Goal: Information Seeking & Learning: Understand process/instructions

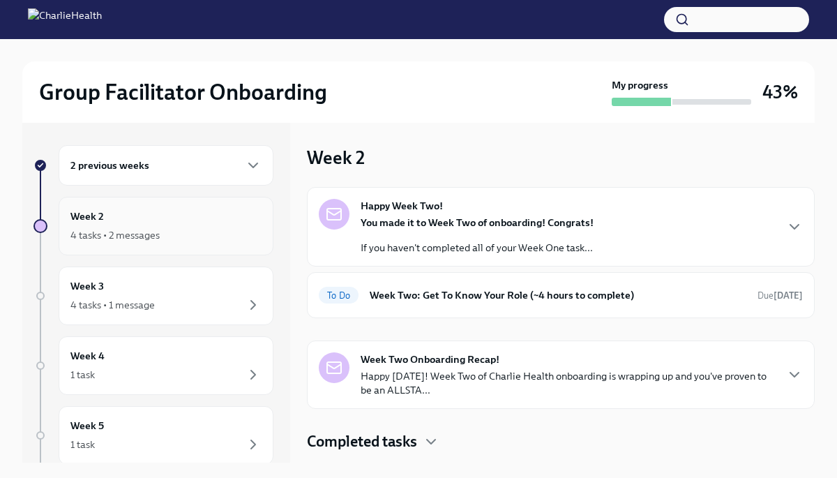
click at [140, 217] on div "Week 2 4 tasks • 2 messages" at bounding box center [165, 226] width 191 height 35
click at [405, 220] on strong "You made it to Week Two of onboarding! Congrats!" at bounding box center [477, 222] width 233 height 13
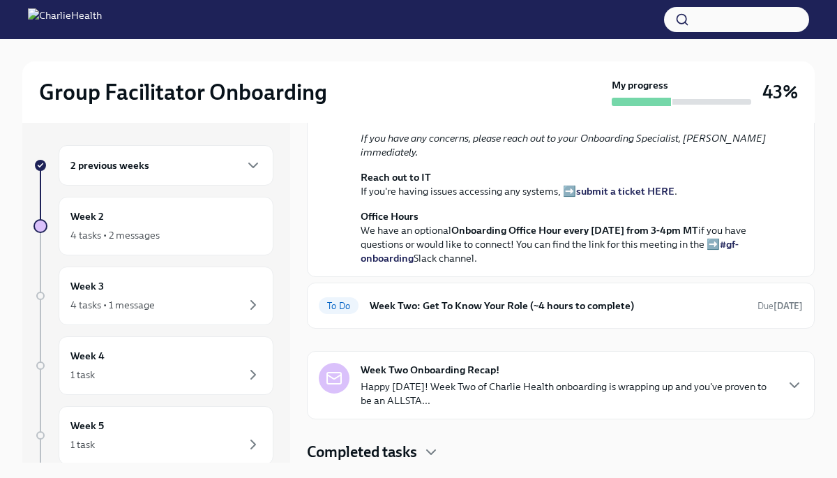
scroll to position [425, 0]
click at [416, 313] on h6 "Week Two: Get To Know Your Role (~4 hours to complete)" at bounding box center [558, 305] width 377 height 15
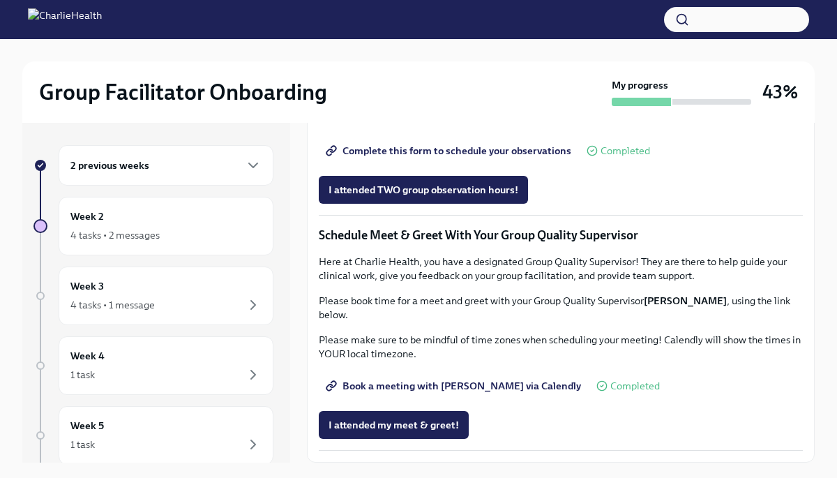
scroll to position [1244, 0]
click at [395, 426] on span "I attended my meet & greet!" at bounding box center [394, 425] width 130 height 14
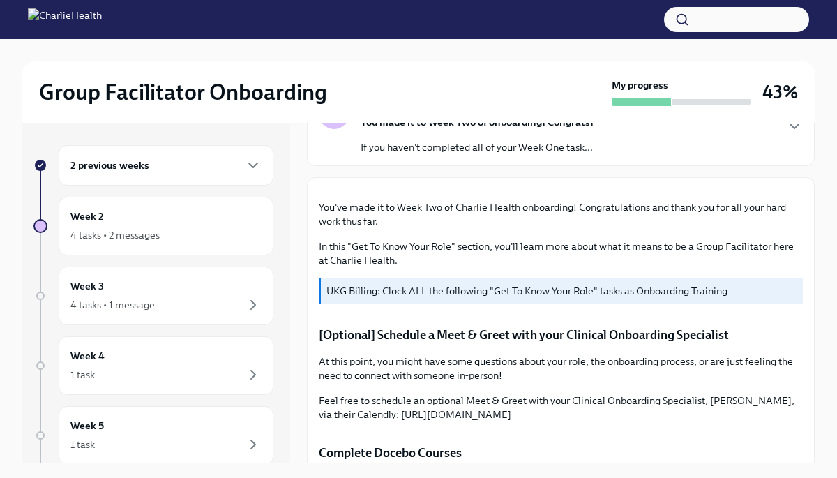
scroll to position [0, 0]
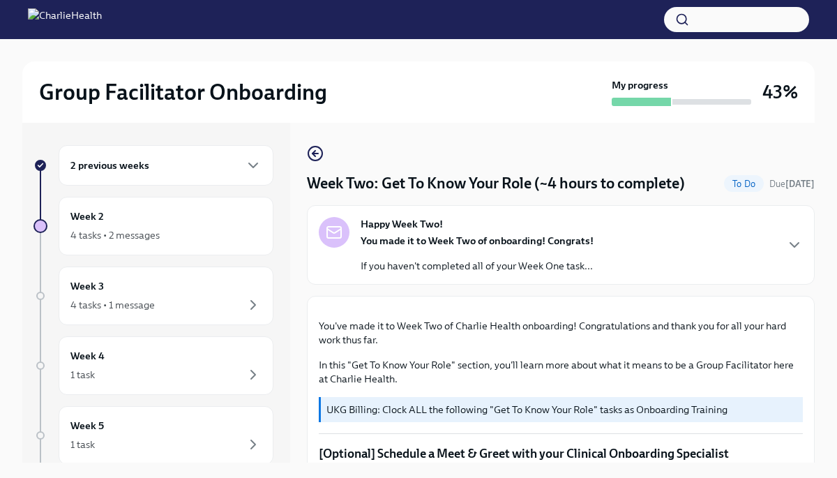
click at [484, 248] on div "You made it to Week Two of onboarding! Congrats! If you haven't completed all o…" at bounding box center [477, 253] width 233 height 39
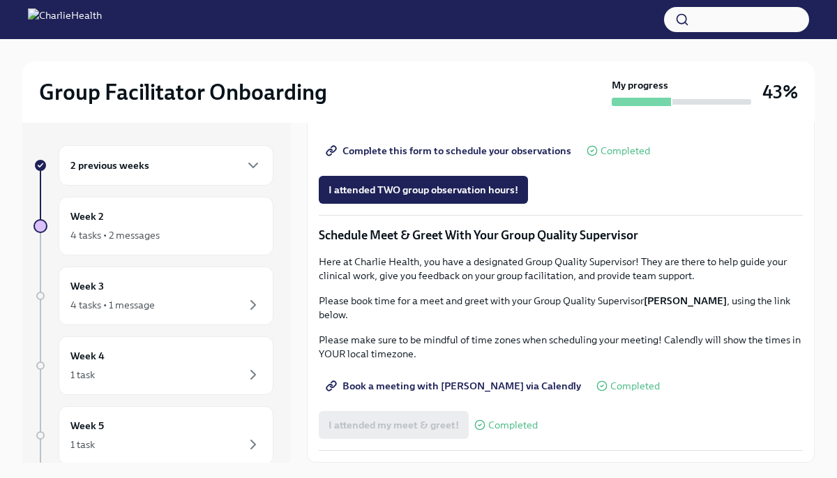
scroll to position [1699, 0]
click at [138, 229] on div "4 tasks • 2 messages" at bounding box center [114, 235] width 89 height 14
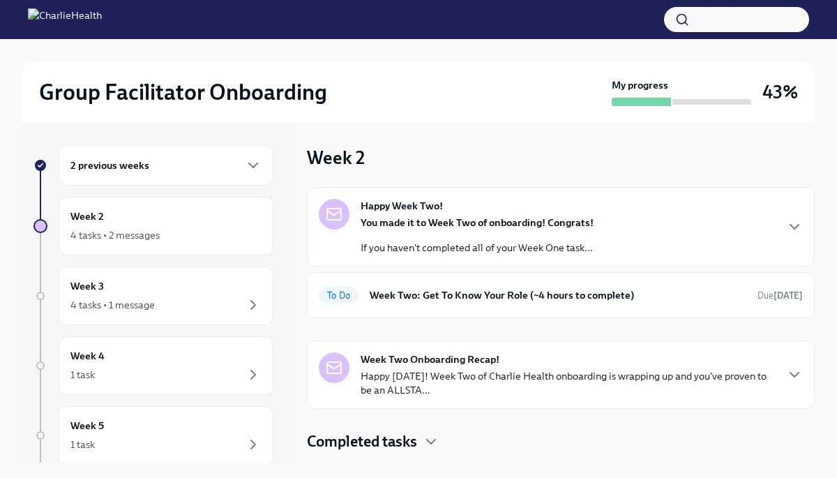
click at [166, 171] on div "2 previous weeks" at bounding box center [165, 165] width 191 height 17
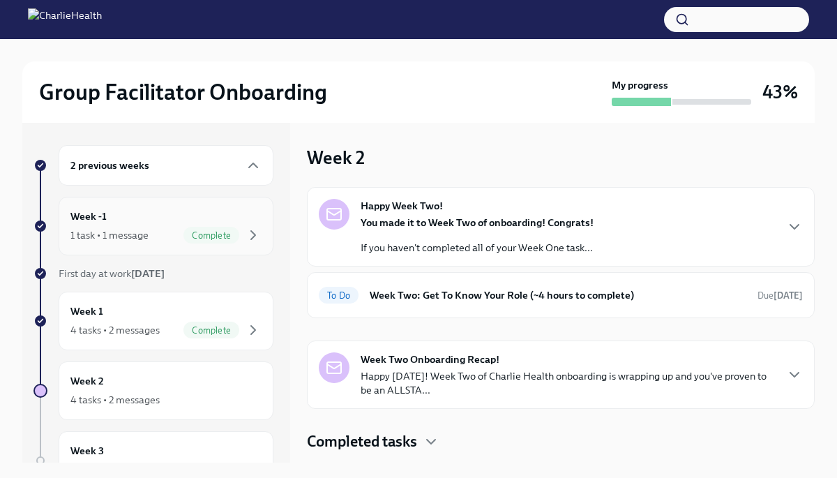
click at [155, 230] on div "1 task • 1 message Complete" at bounding box center [165, 235] width 191 height 17
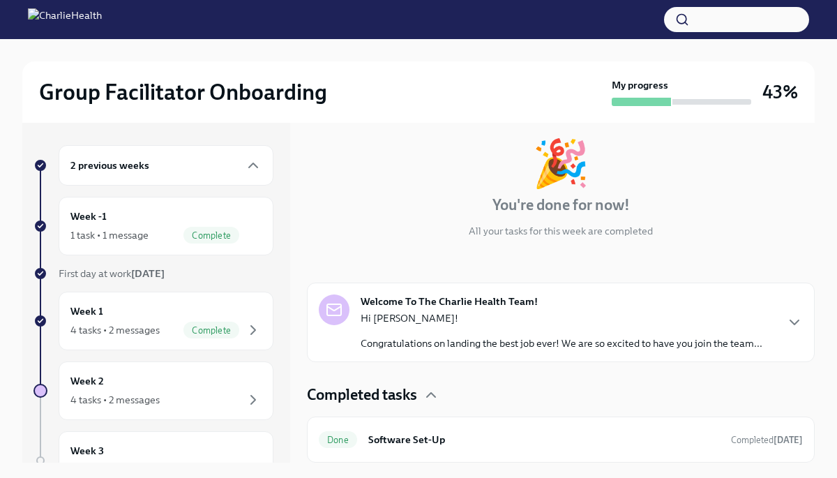
scroll to position [65, 0]
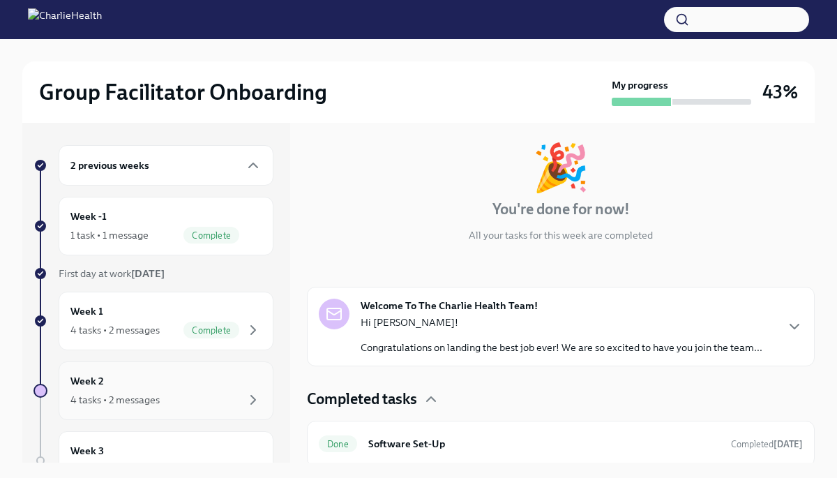
click at [133, 409] on div "Week 2 4 tasks • 2 messages" at bounding box center [166, 390] width 215 height 59
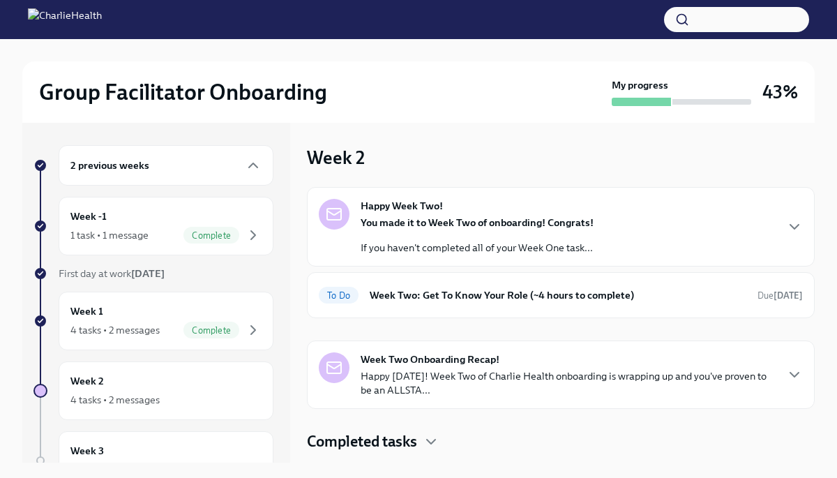
click at [402, 371] on p "Happy [DATE]! Week Two of Charlie Health onboarding is wrapping up and you've p…" at bounding box center [568, 383] width 414 height 28
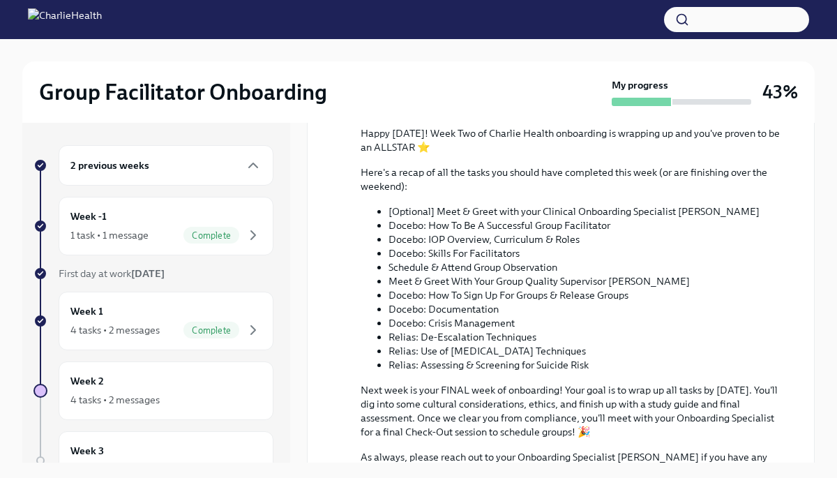
scroll to position [536, 0]
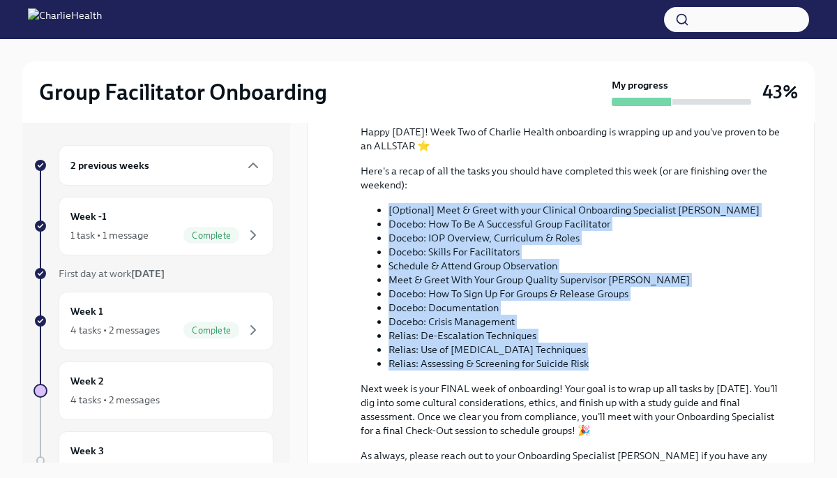
drag, startPoint x: 598, startPoint y: 361, endPoint x: 375, endPoint y: 203, distance: 273.7
click at [375, 203] on ul "[Optional] Meet & Greet with your Clinical Onboarding Specialist [PERSON_NAME] …" at bounding box center [571, 286] width 420 height 167
copy ul "[Optional] Meet & Greet with your Clinical Onboarding Specialist [PERSON_NAME] …"
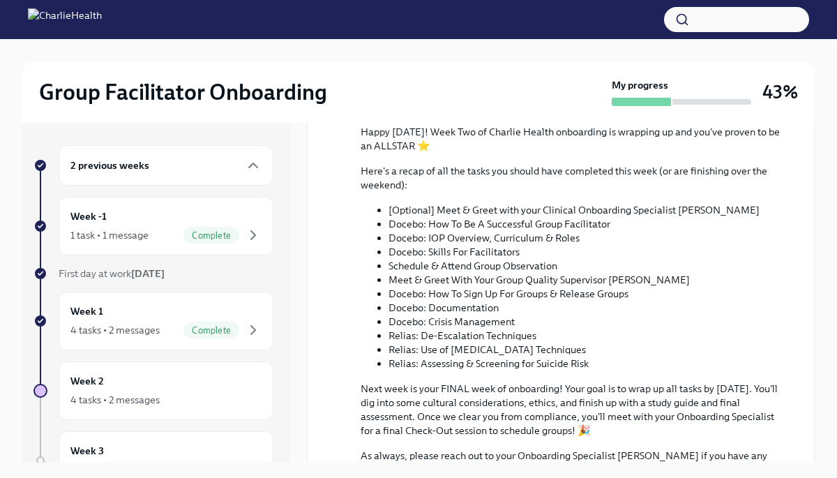
click at [565, 297] on li "Docebo: How To Sign Up For Groups & Release Groups" at bounding box center [585, 294] width 392 height 14
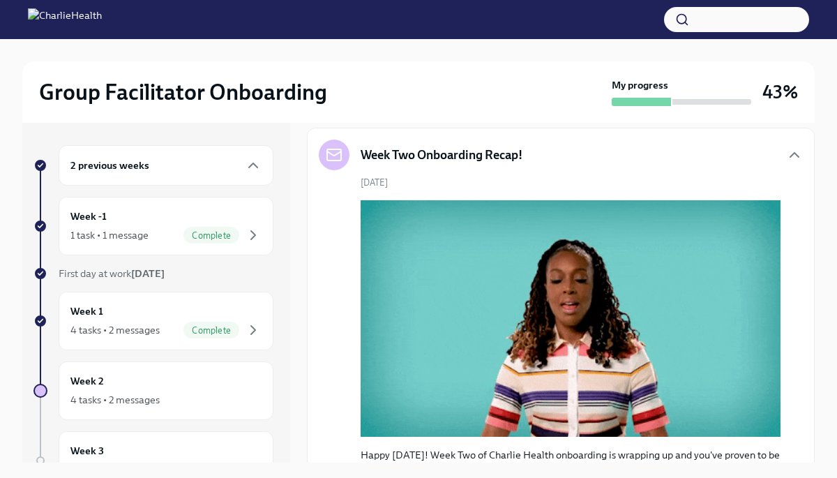
scroll to position [0, 0]
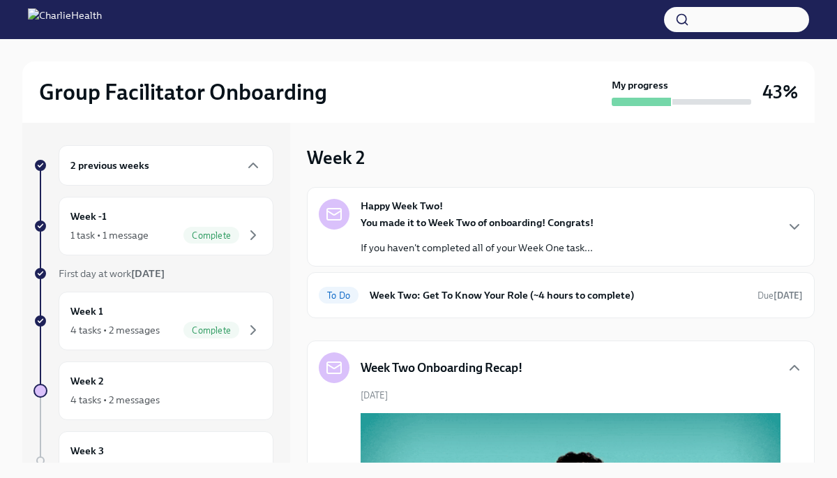
click at [496, 229] on p "You made it to Week Two of onboarding! Congrats!" at bounding box center [477, 223] width 233 height 14
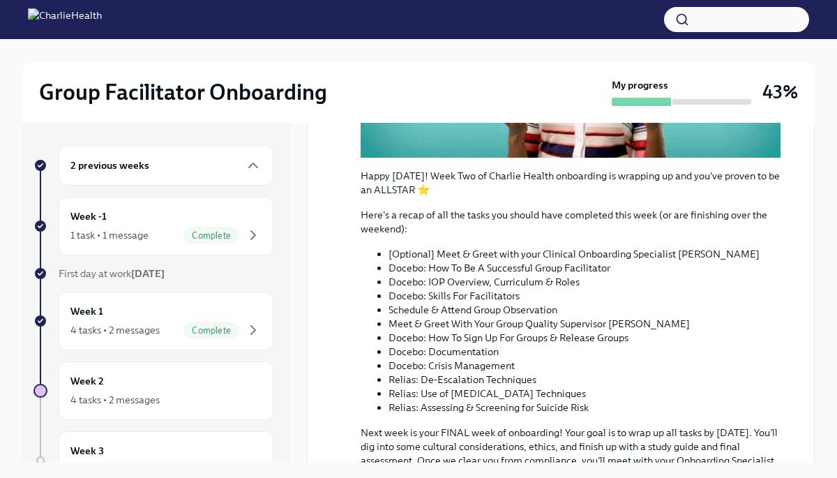
scroll to position [453, 0]
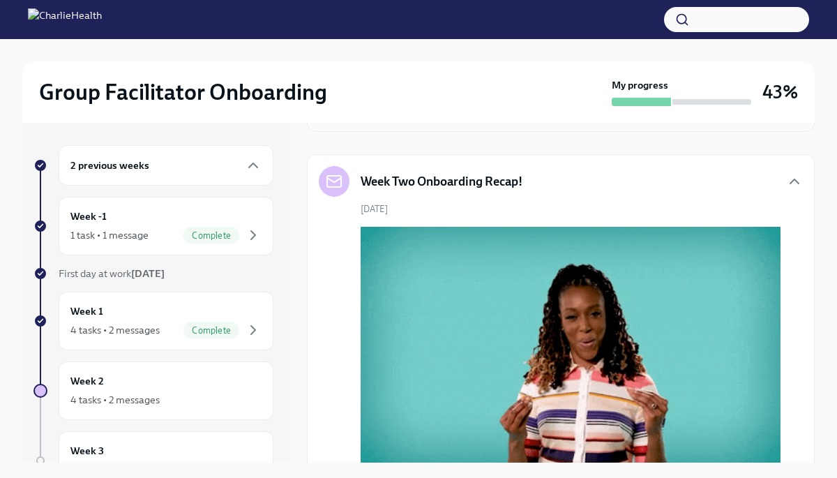
click at [477, 116] on h6 "Week Two: Get To Know Your Role (~4 hours to complete)" at bounding box center [558, 108] width 377 height 15
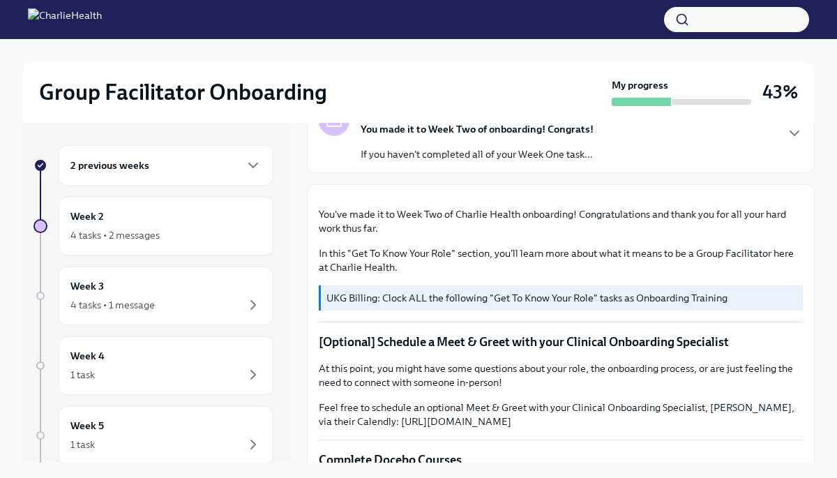
scroll to position [103, 0]
